Goal: Transaction & Acquisition: Purchase product/service

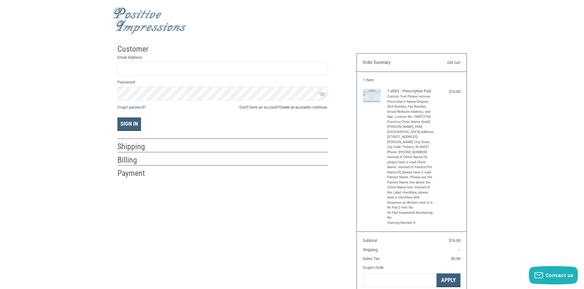
click at [287, 108] on link "Create an account" at bounding box center [293, 107] width 28 height 5
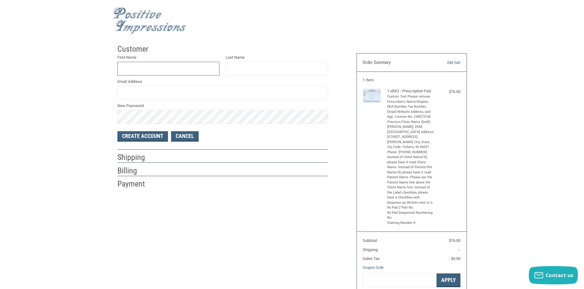
click at [165, 69] on input "First Name" at bounding box center [168, 69] width 102 height 14
type input "[PERSON_NAME]"
type input "[EMAIL_ADDRESS][DOMAIN_NAME]"
click at [143, 135] on button "Create Account" at bounding box center [142, 136] width 51 height 10
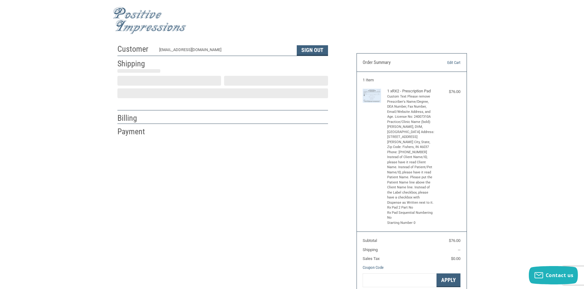
select select "US"
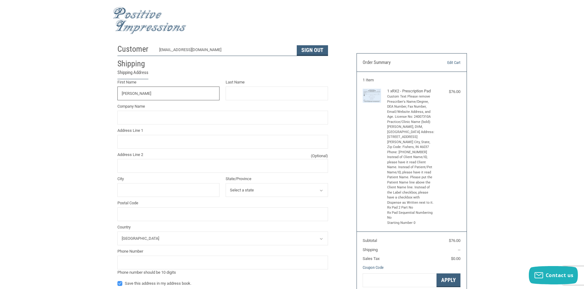
type input "[PERSON_NAME]"
type input "O'Brien"
type input "[STREET_ADDRESS][PERSON_NAME]"
type input "Fishers"
select select "IN"
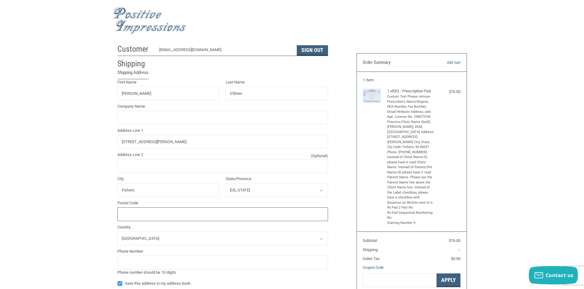
type input "46037"
type input "8473081573"
drag, startPoint x: 233, startPoint y: 92, endPoint x: 239, endPoint y: 91, distance: 5.9
click at [233, 92] on input "O'Brien" at bounding box center [276, 94] width 102 height 14
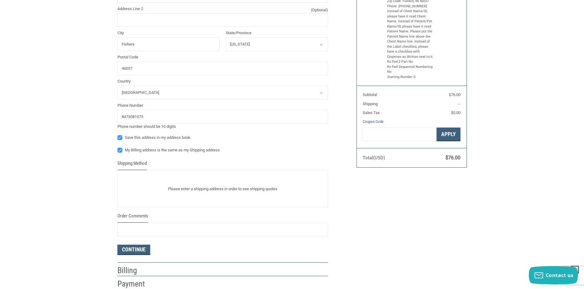
scroll to position [153, 0]
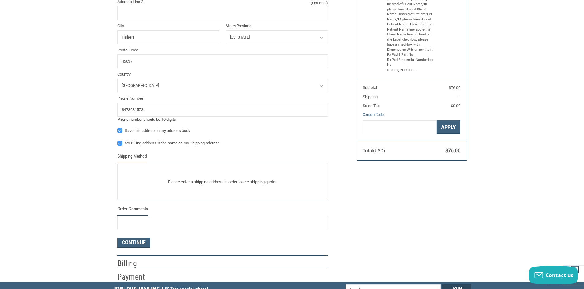
type input "[PERSON_NAME]"
click at [201, 181] on p "Please enter a shipping address in order to see shipping quotes" at bounding box center [223, 182] width 210 height 12
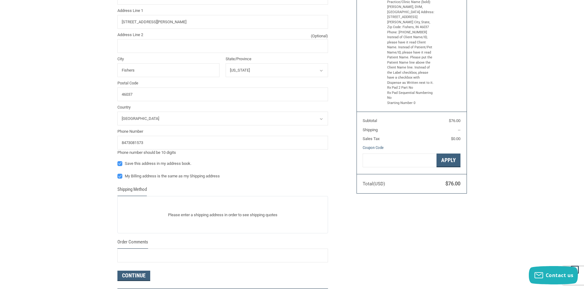
scroll to position [123, 0]
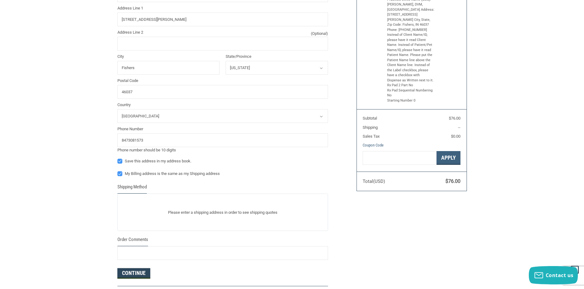
click at [135, 271] on button "Continue" at bounding box center [133, 274] width 33 height 10
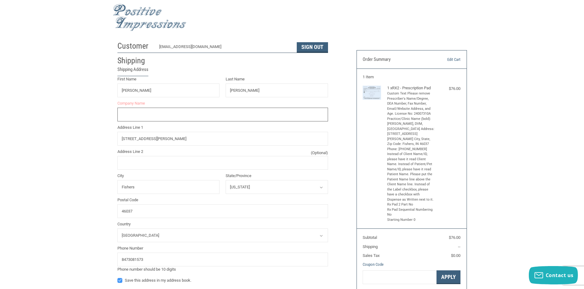
scroll to position [0, 0]
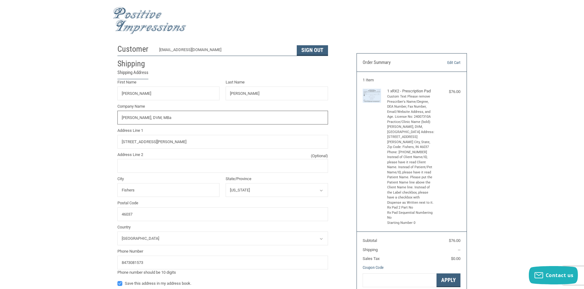
type input "[PERSON_NAME], DVM, MBA"
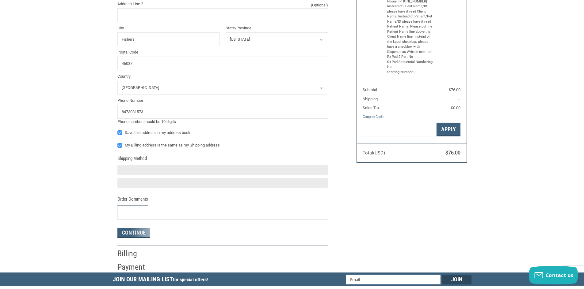
scroll to position [153, 0]
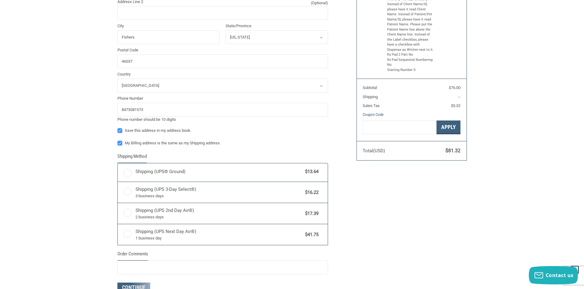
radio input "true"
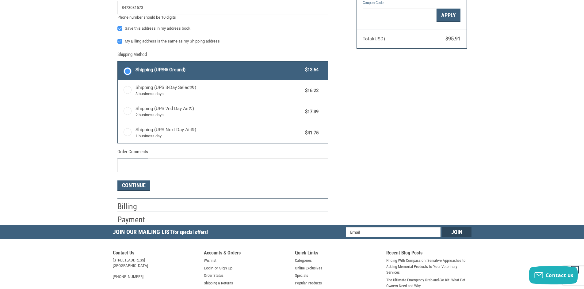
scroll to position [285, 0]
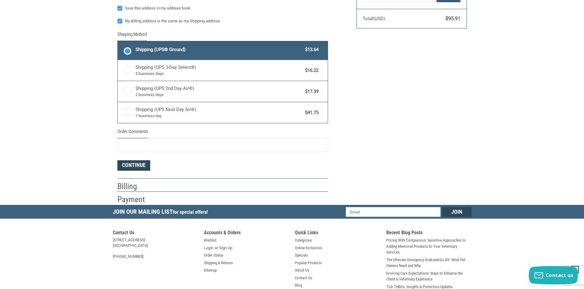
type input "[PERSON_NAME], DVM, MBA"
click at [135, 167] on button "Continue" at bounding box center [133, 166] width 33 height 10
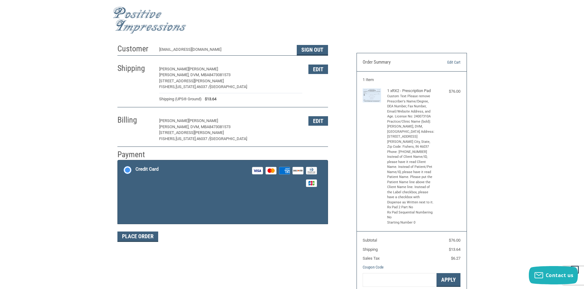
scroll to position [0, 0]
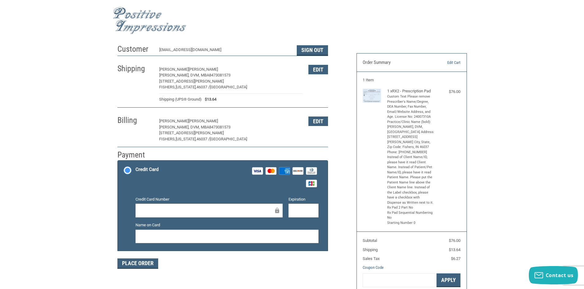
click at [176, 207] on div at bounding box center [208, 211] width 147 height 14
click at [235, 260] on div "Place Order" at bounding box center [222, 264] width 210 height 10
click at [150, 265] on button "Place Order" at bounding box center [137, 264] width 41 height 10
